Goal: Complete application form: Complete application form

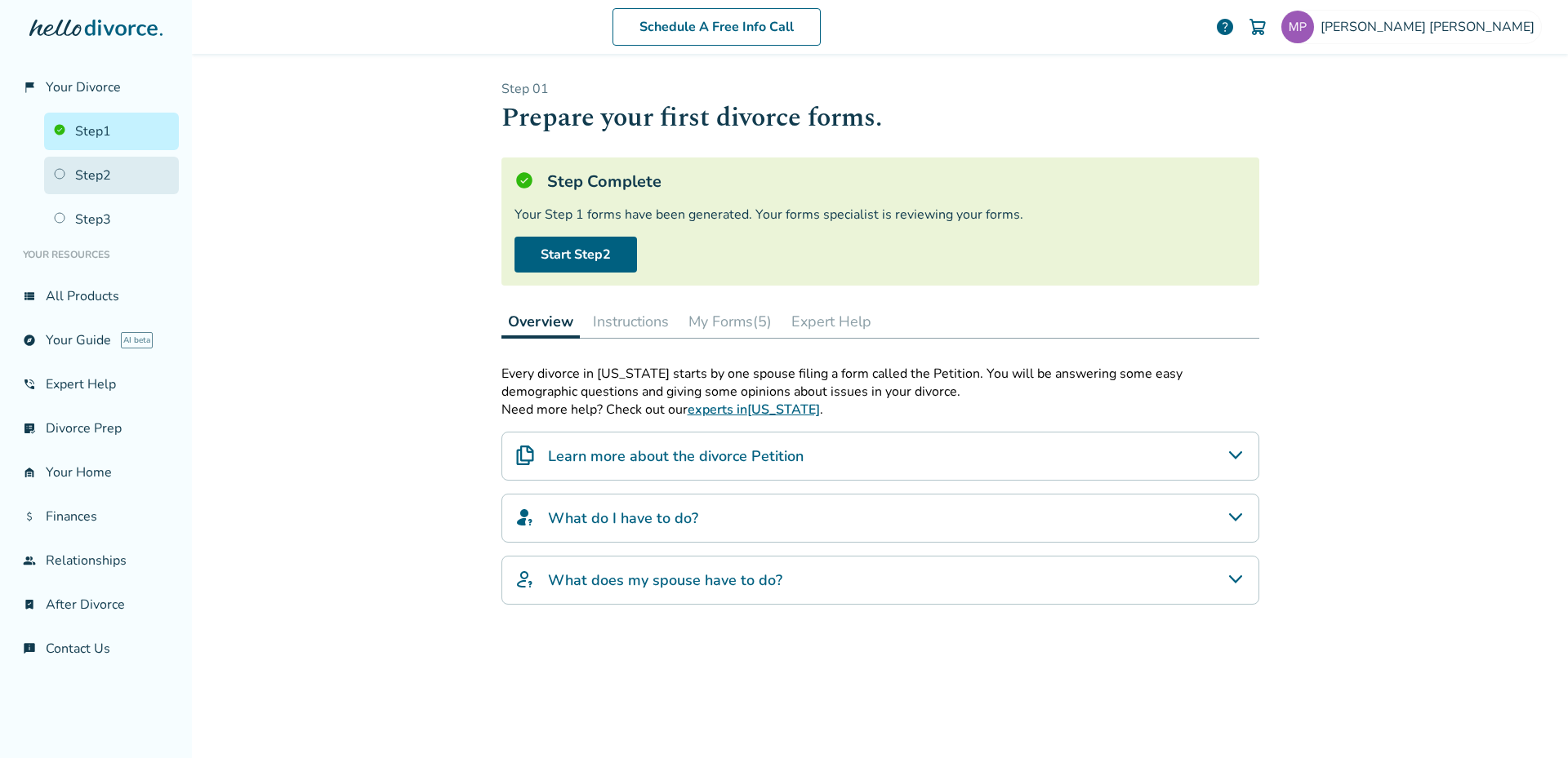
click at [98, 173] on link "Step 2" at bounding box center [112, 175] width 135 height 37
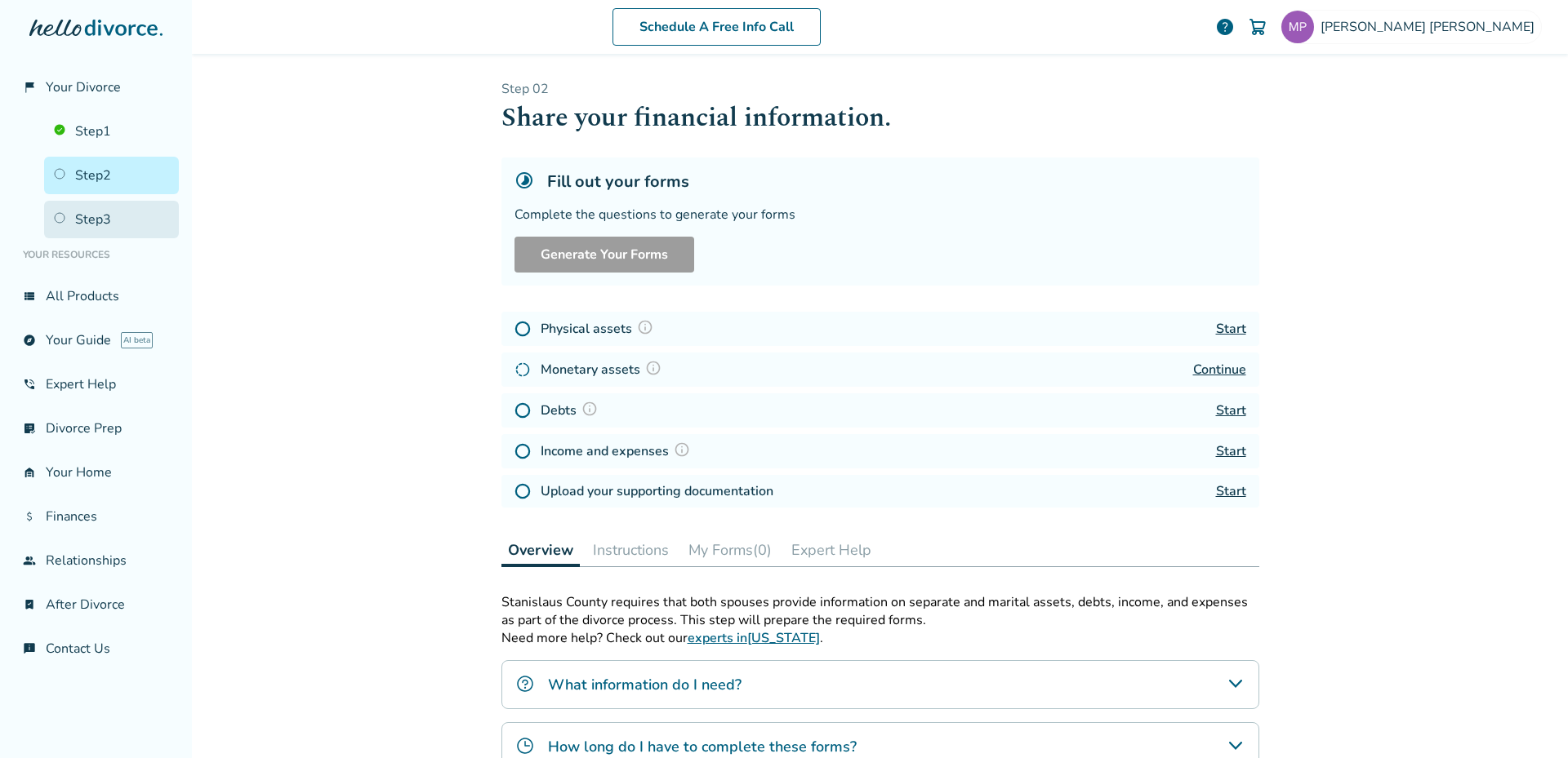
click at [92, 220] on link "Step 3" at bounding box center [112, 219] width 135 height 37
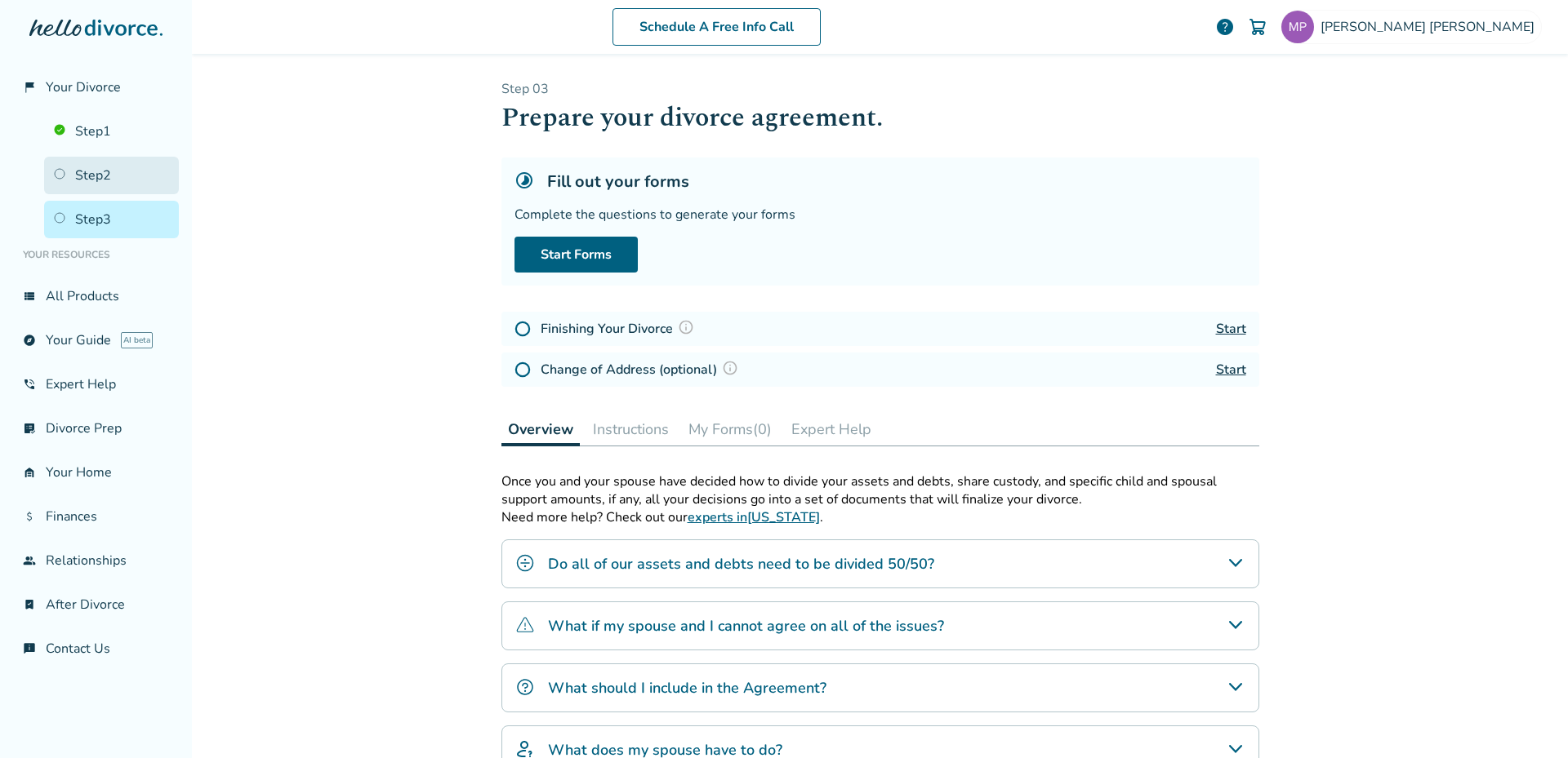
click at [98, 174] on link "Step 2" at bounding box center [112, 175] width 135 height 37
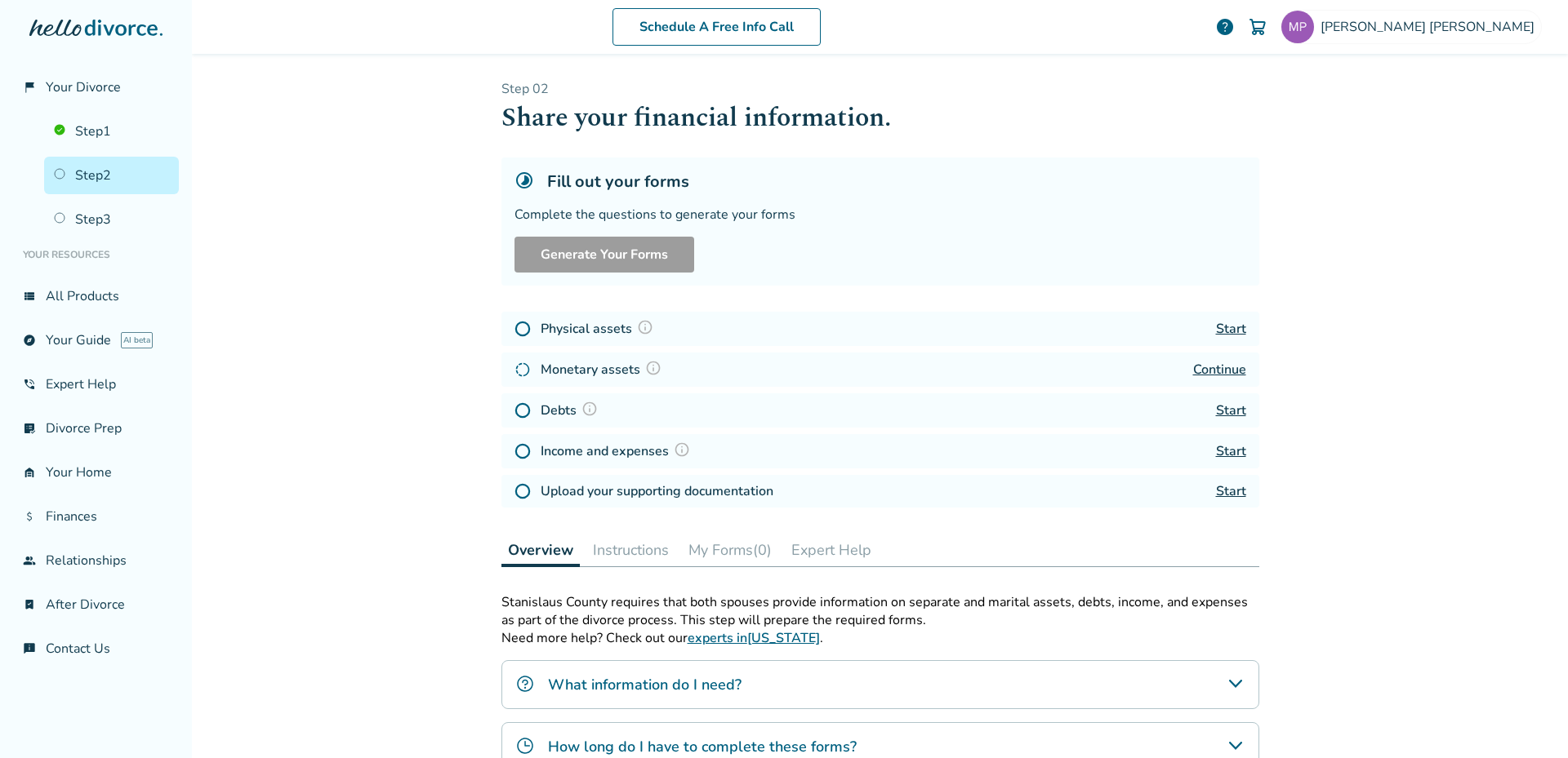
click at [1226, 323] on link "Start" at bounding box center [1231, 329] width 30 height 18
click at [1220, 370] on link "Continue" at bounding box center [1219, 369] width 53 height 18
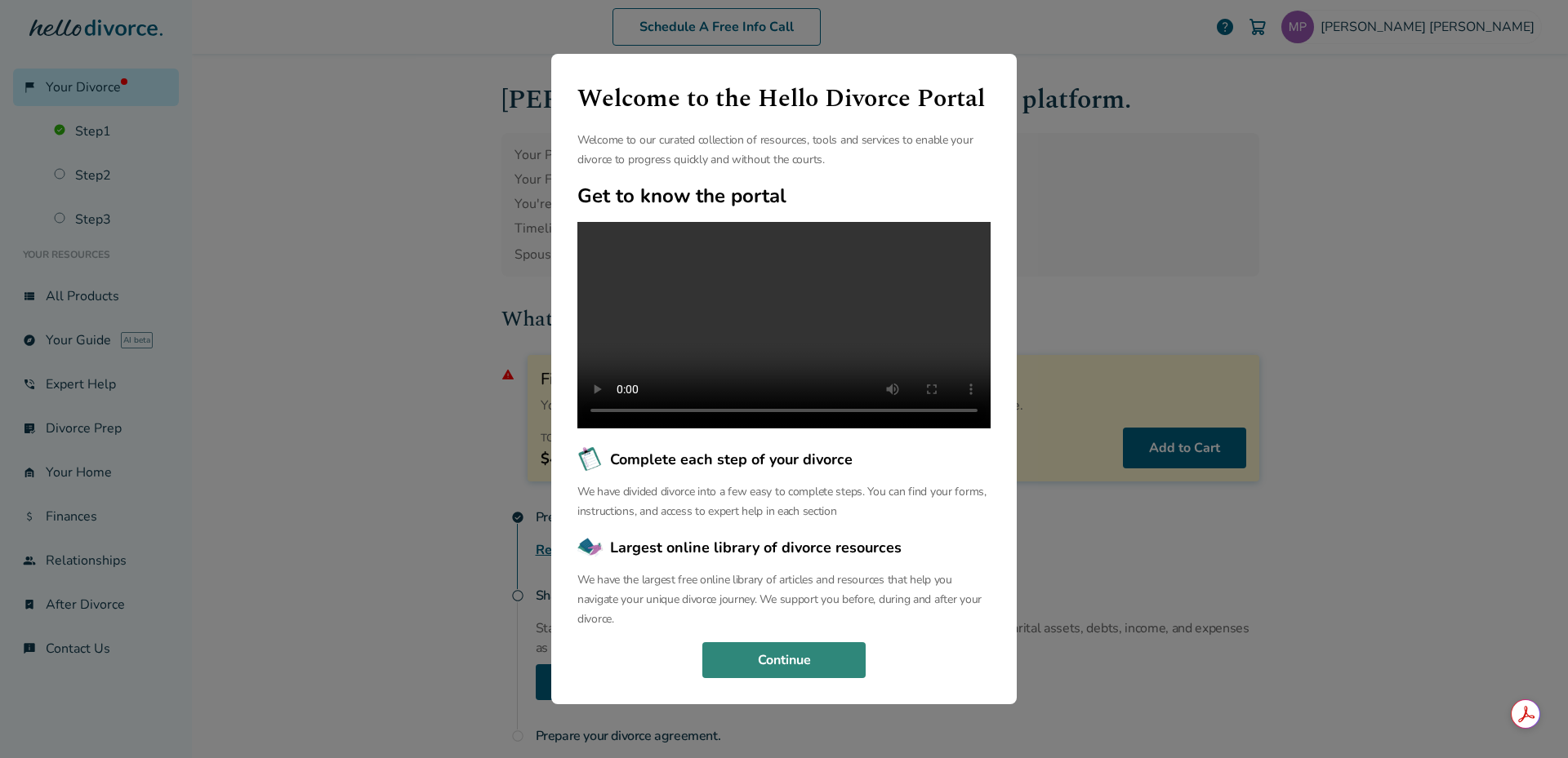
click at [789, 669] on button "Continue" at bounding box center [784, 661] width 163 height 36
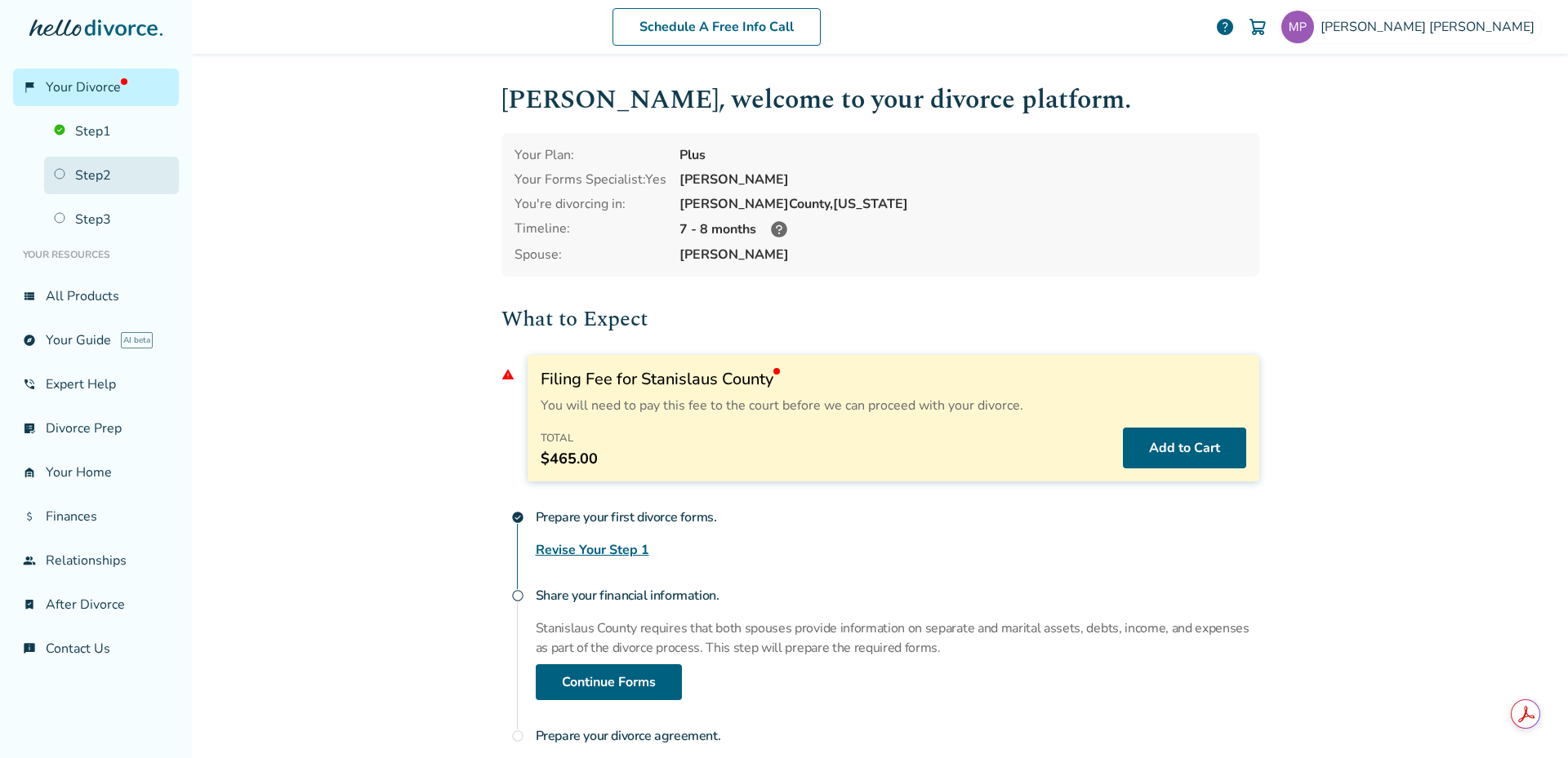
click at [88, 179] on link "Step 2" at bounding box center [112, 175] width 135 height 37
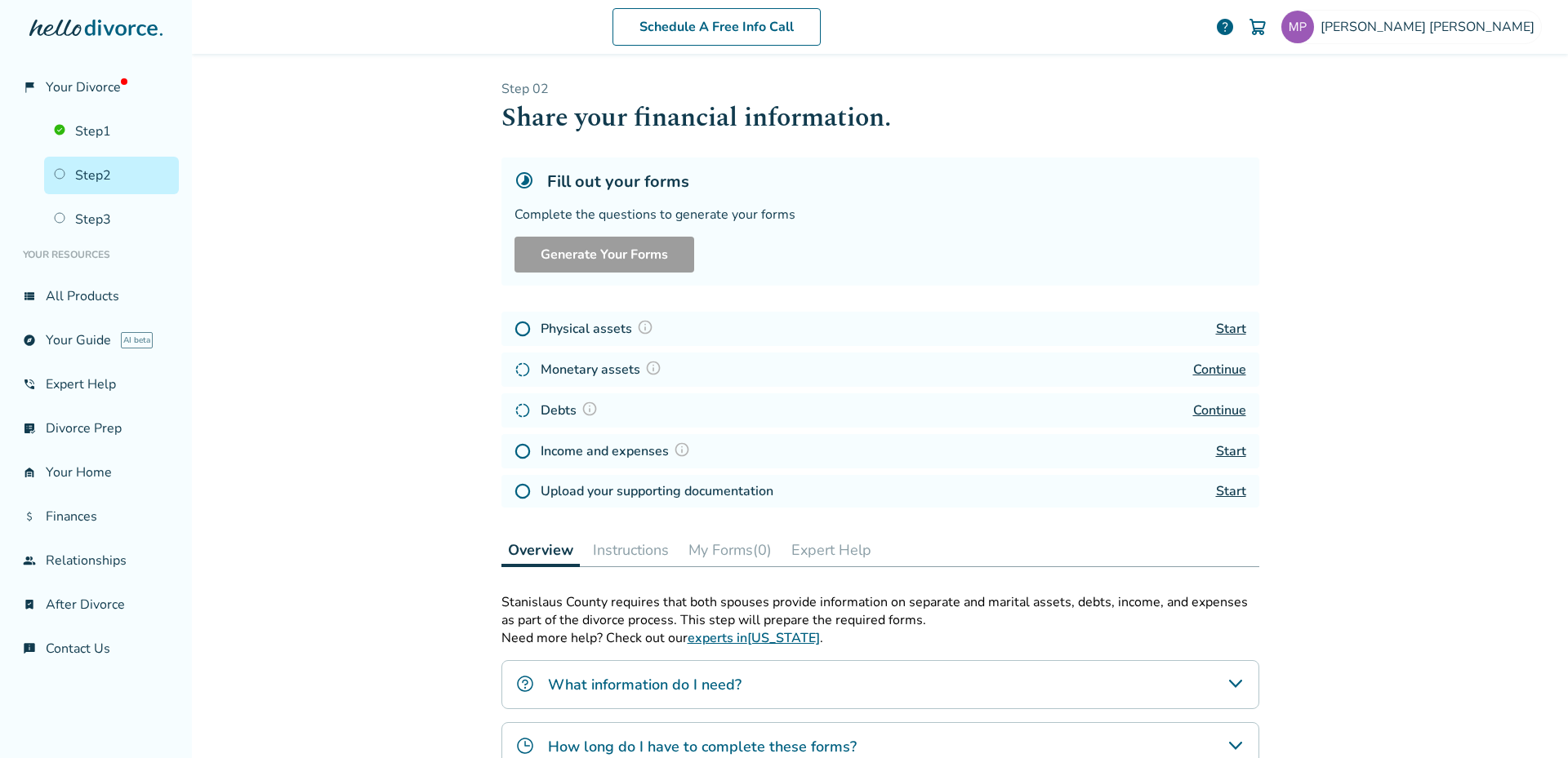
click at [1222, 364] on link "Continue" at bounding box center [1219, 369] width 53 height 18
click at [1212, 411] on link "Continue" at bounding box center [1219, 410] width 53 height 18
